Goal: Use online tool/utility: Use online tool/utility

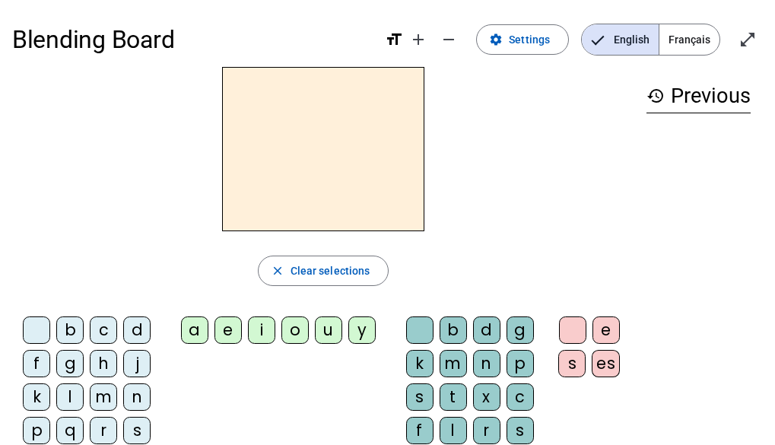
click at [457, 333] on div "b" at bounding box center [453, 330] width 27 height 27
click at [193, 327] on div "a" at bounding box center [194, 330] width 27 height 27
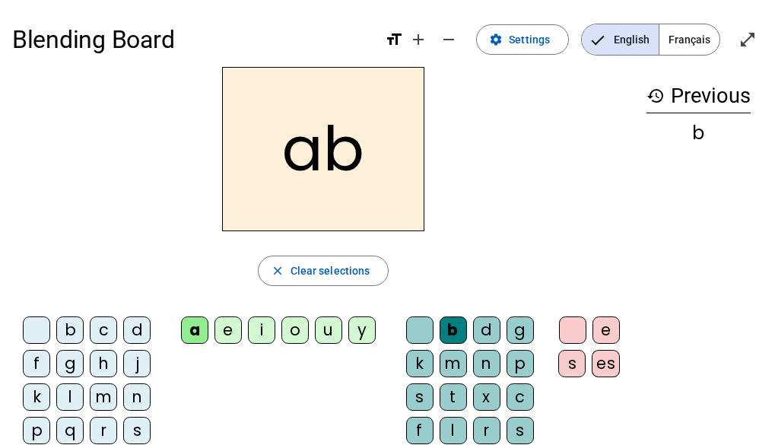
click at [268, 335] on div "i" at bounding box center [261, 330] width 27 height 27
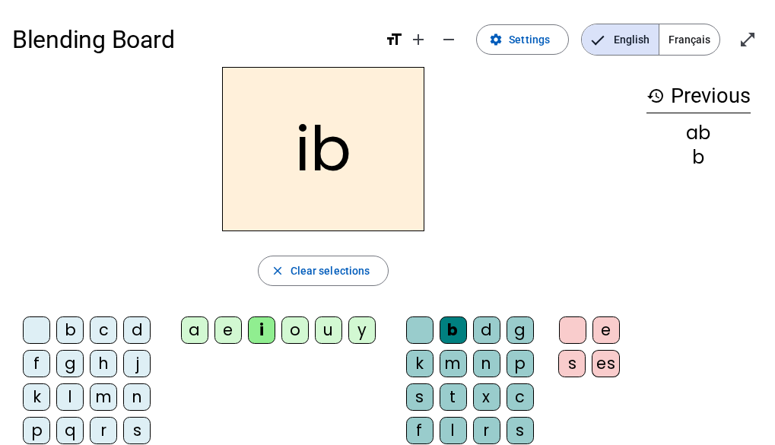
click at [485, 365] on div "n" at bounding box center [486, 363] width 27 height 27
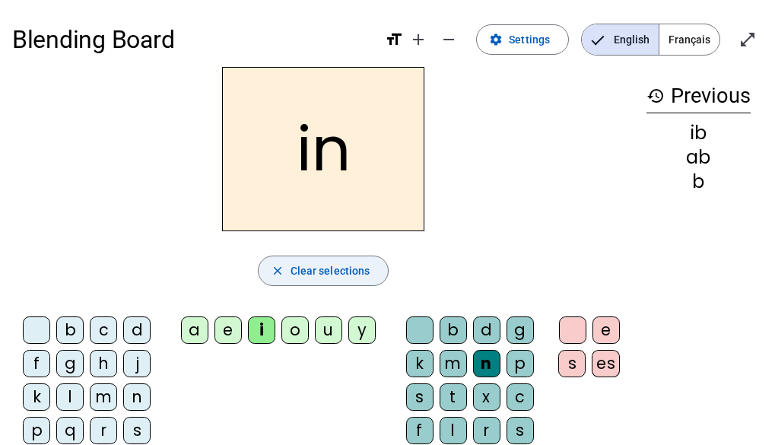
click at [309, 265] on span "Clear selections" at bounding box center [331, 271] width 80 height 18
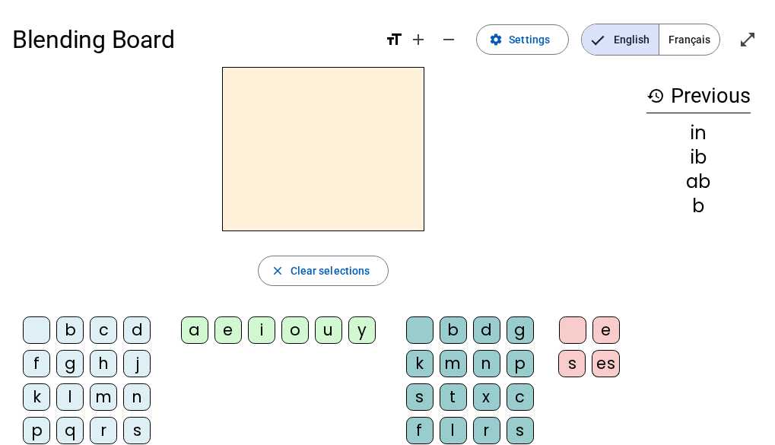
click at [458, 337] on div "b" at bounding box center [453, 330] width 27 height 27
click at [194, 338] on div "a" at bounding box center [194, 330] width 27 height 27
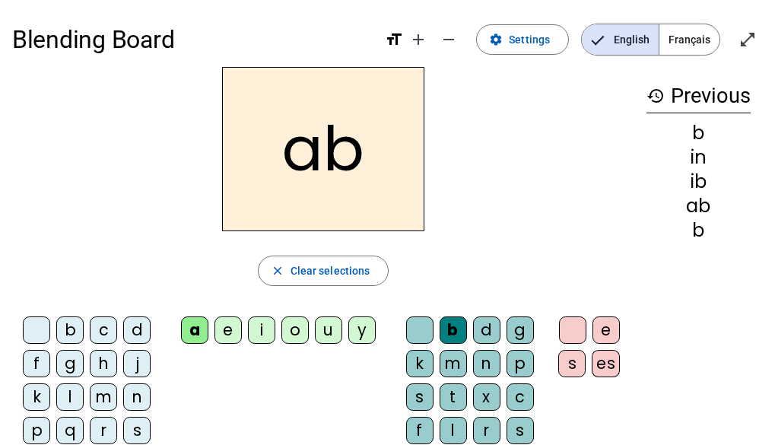
click at [261, 336] on div "i" at bounding box center [261, 330] width 27 height 27
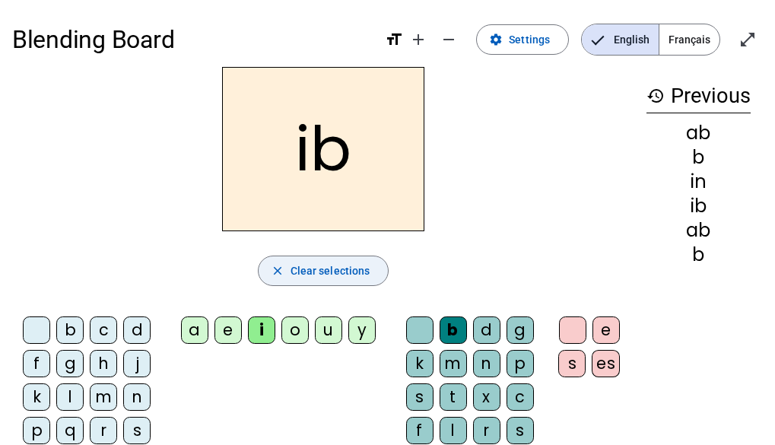
click at [285, 275] on mat-icon "close" at bounding box center [278, 271] width 14 height 14
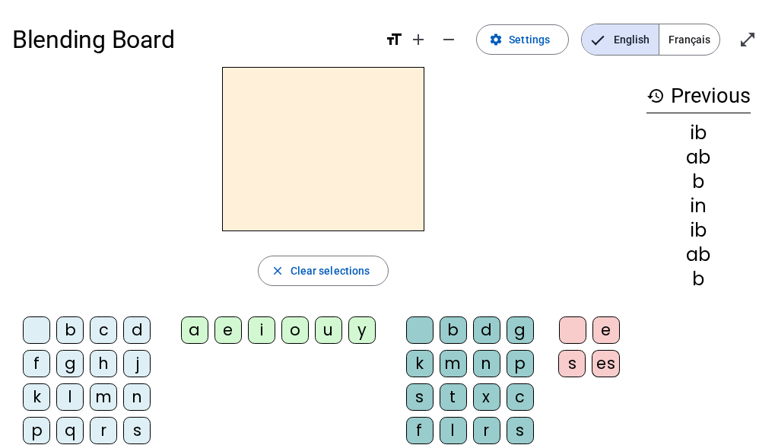
click at [64, 328] on div "b" at bounding box center [69, 330] width 27 height 27
click at [199, 327] on div "a" at bounding box center [194, 330] width 27 height 27
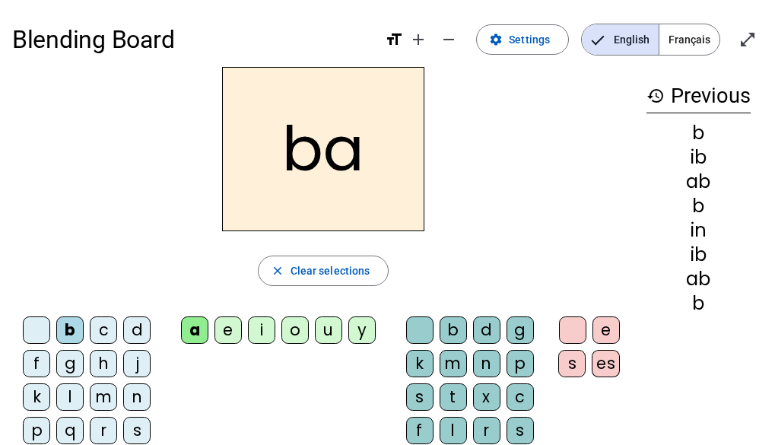
click at [253, 326] on div "i" at bounding box center [261, 330] width 27 height 27
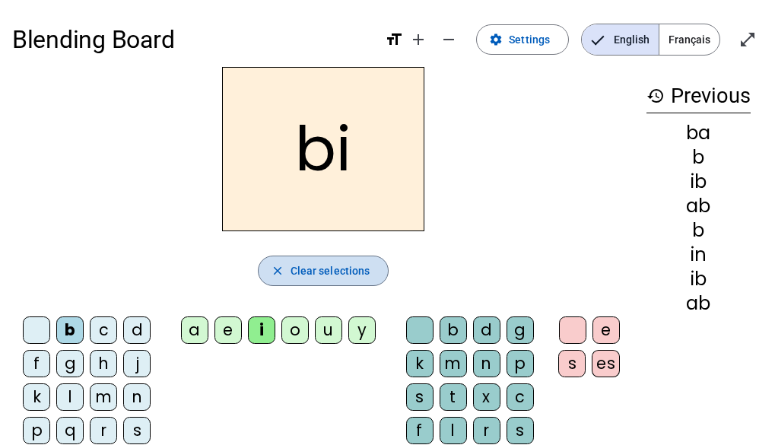
click at [292, 277] on span "Clear selections" at bounding box center [331, 271] width 80 height 18
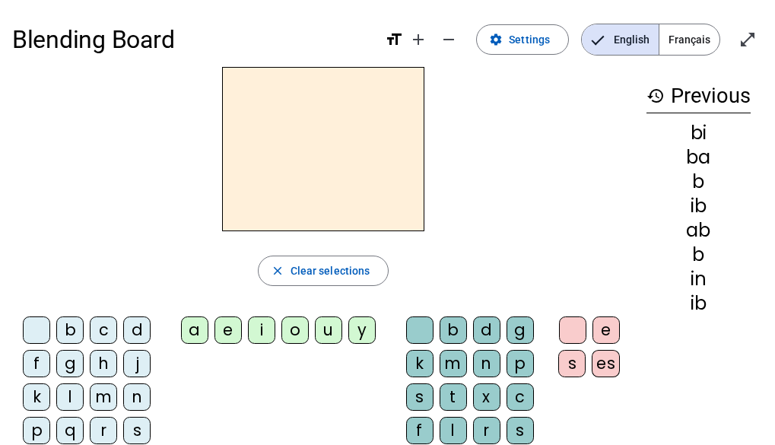
click at [72, 332] on div "b" at bounding box center [69, 330] width 27 height 27
click at [198, 341] on div "a" at bounding box center [194, 330] width 27 height 27
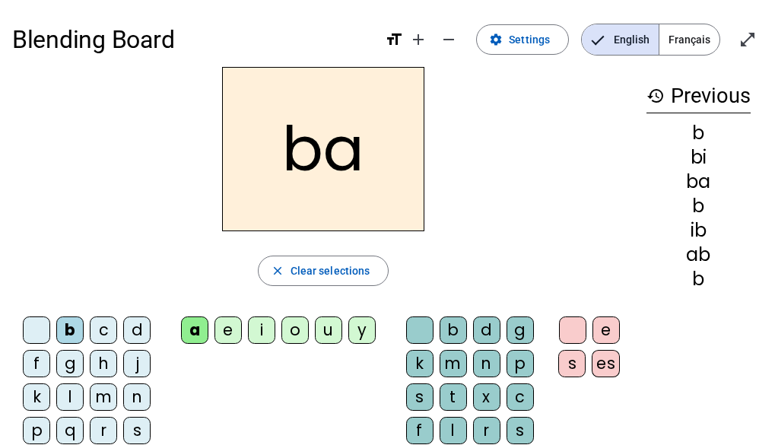
click at [259, 339] on div "i" at bounding box center [261, 330] width 27 height 27
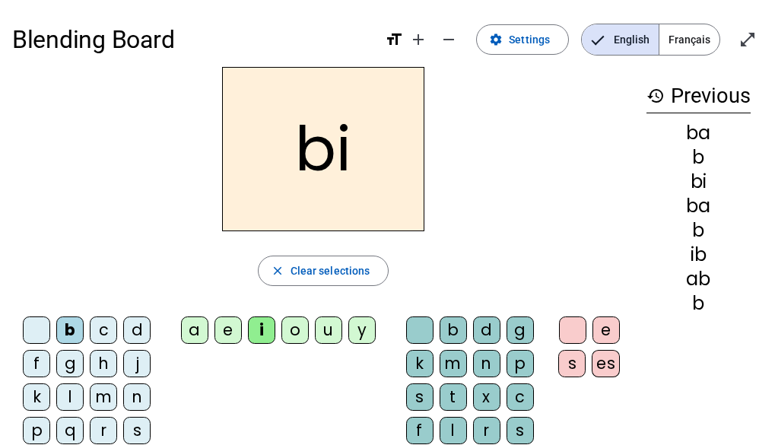
scroll to position [76, 0]
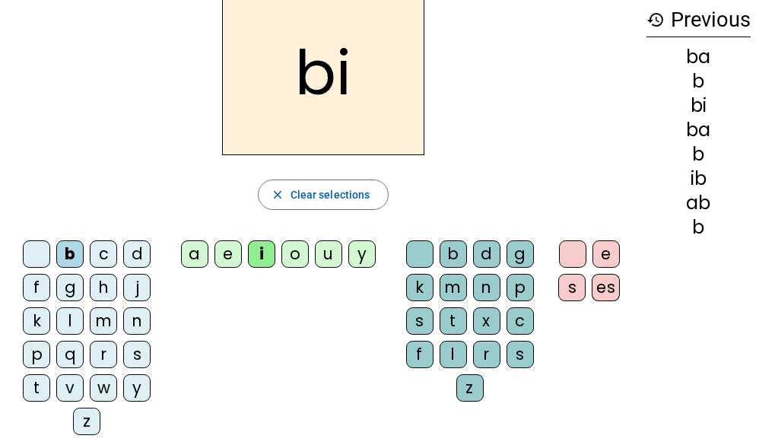
click at [488, 285] on div "n" at bounding box center [486, 287] width 27 height 27
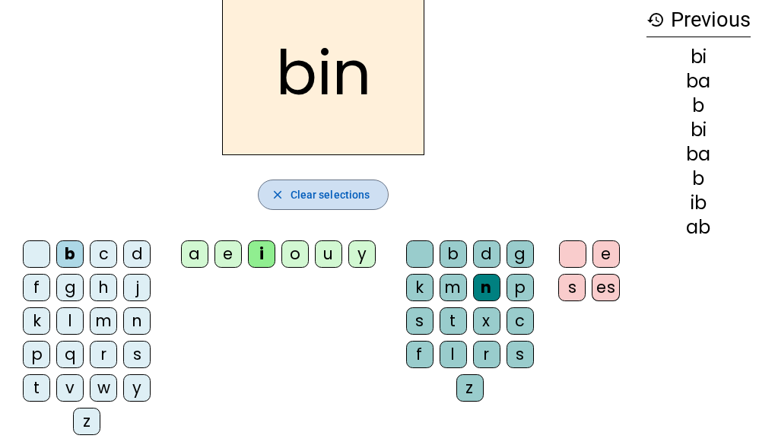
click at [275, 196] on mat-icon "close" at bounding box center [278, 195] width 14 height 14
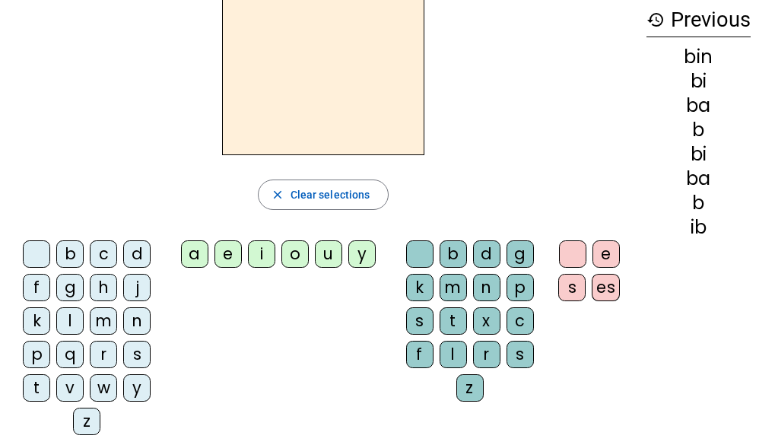
click at [76, 259] on div "b" at bounding box center [69, 253] width 27 height 27
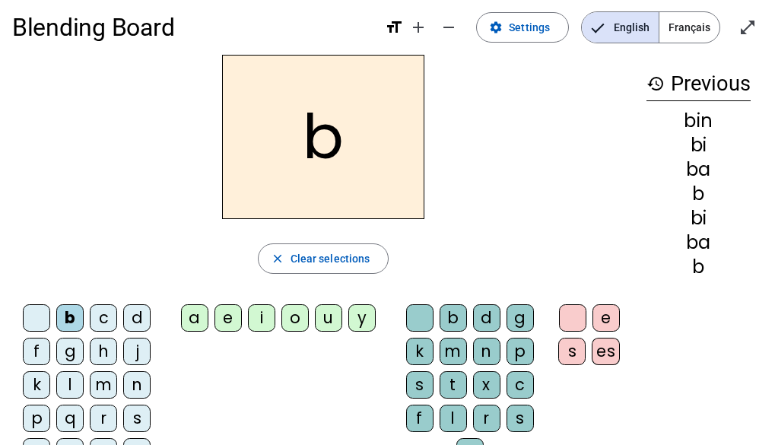
scroll to position [11, 0]
click at [696, 27] on span "Français" at bounding box center [690, 28] width 60 height 30
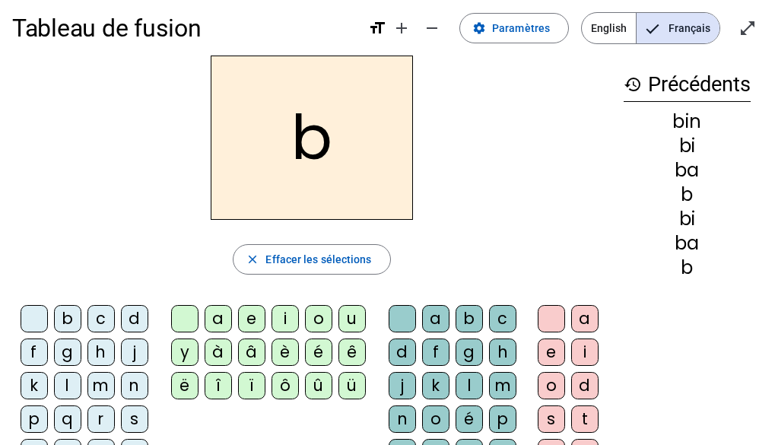
click at [222, 325] on div "a" at bounding box center [218, 318] width 27 height 27
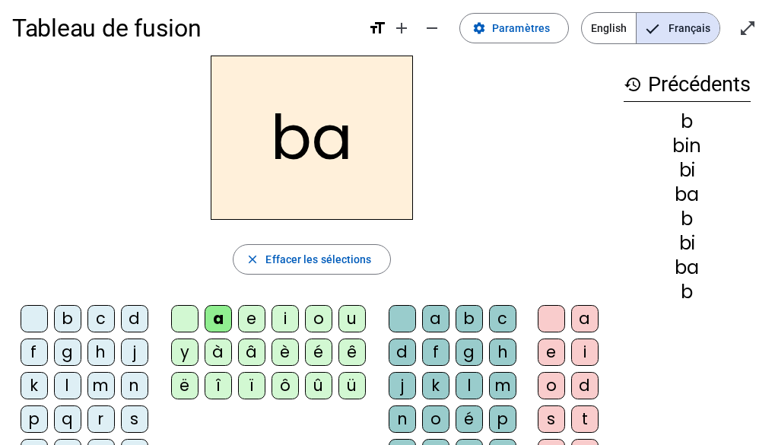
click at [285, 319] on div "i" at bounding box center [285, 318] width 27 height 27
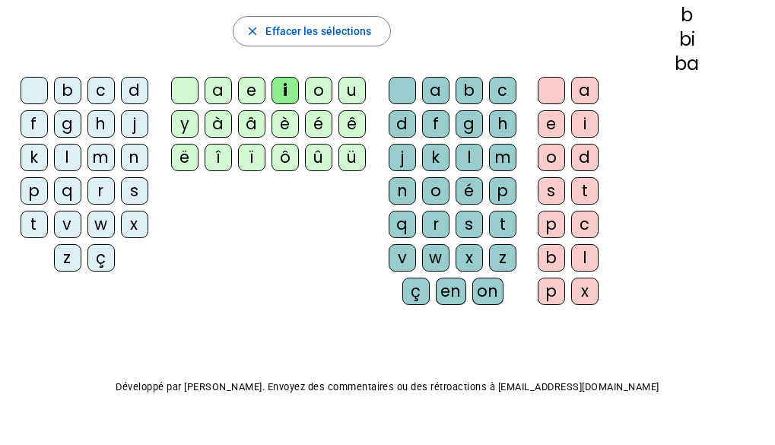
scroll to position [88, 0]
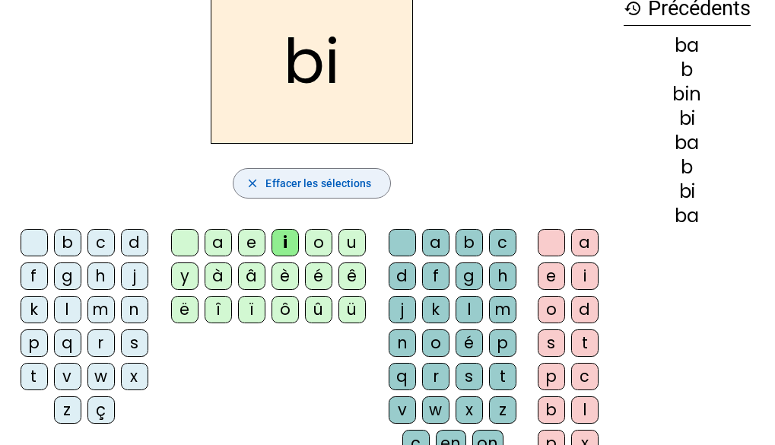
click at [299, 177] on span "Effacer les sélections" at bounding box center [319, 183] width 106 height 18
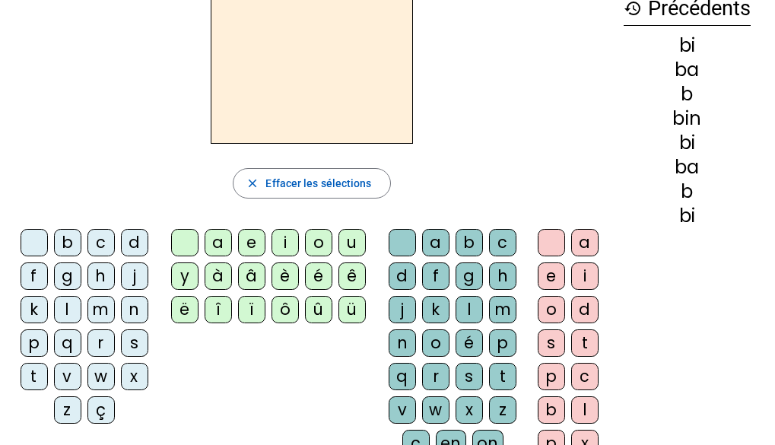
click at [75, 242] on div "b" at bounding box center [67, 242] width 27 height 27
click at [222, 242] on div "a" at bounding box center [218, 242] width 27 height 27
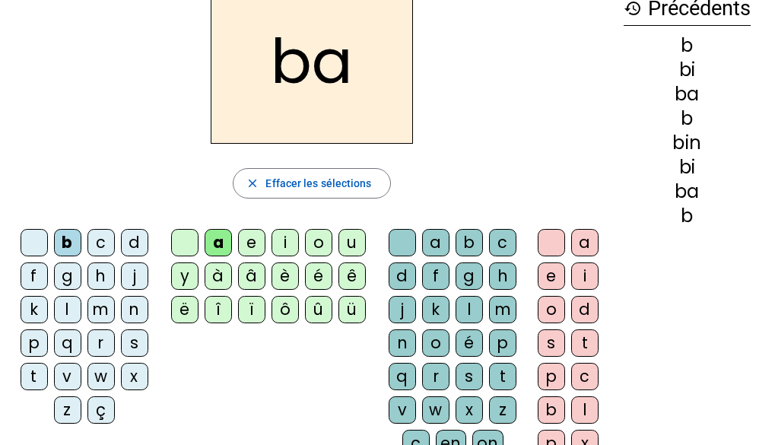
click at [272, 250] on div "i" at bounding box center [285, 242] width 27 height 27
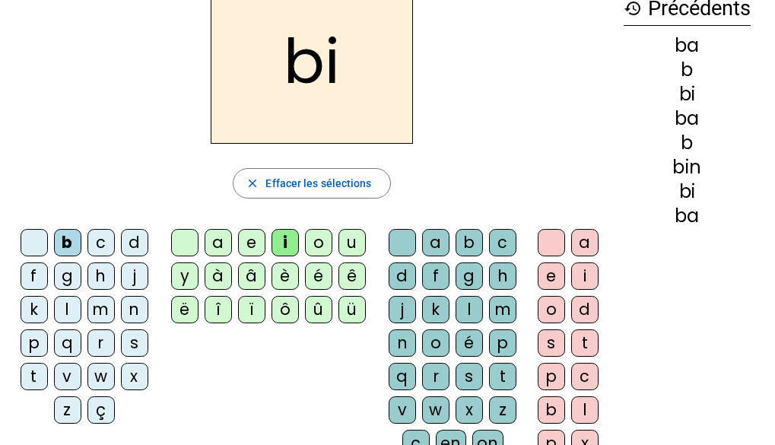
click at [216, 247] on div "a" at bounding box center [218, 242] width 27 height 27
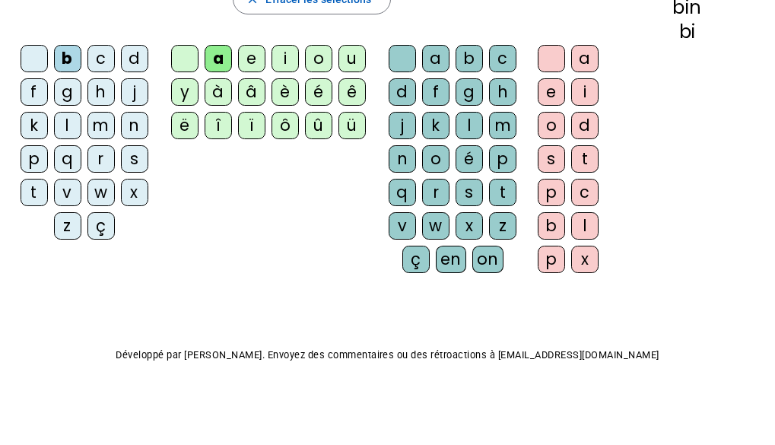
scroll to position [0, 0]
